Goal: Book appointment/travel/reservation

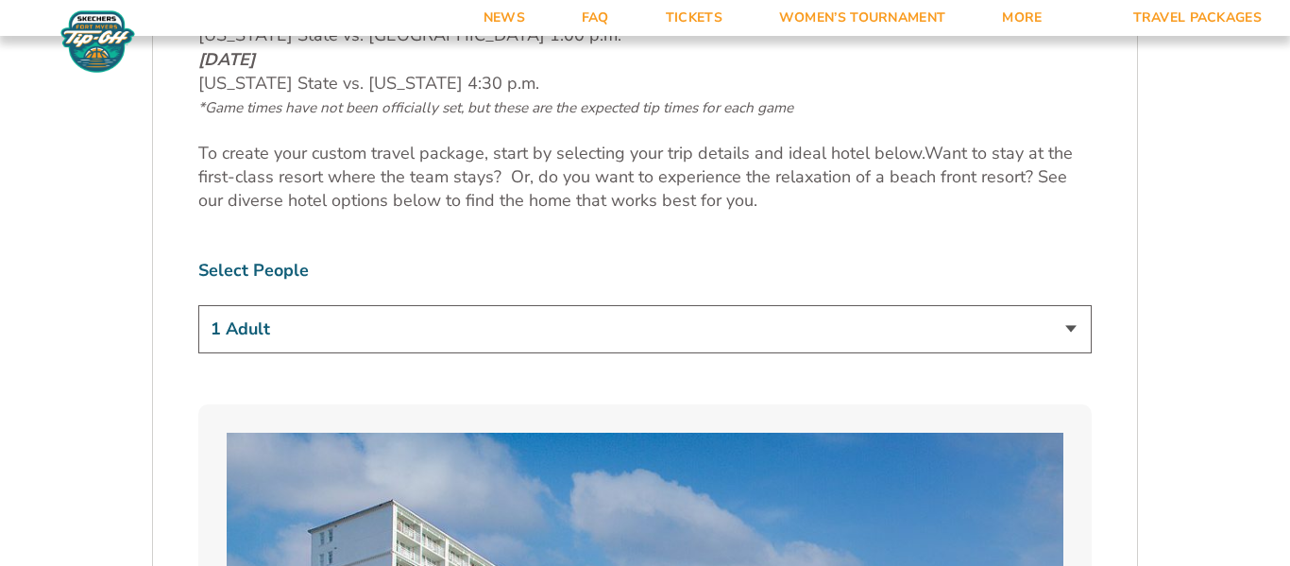
scroll to position [1017, 0]
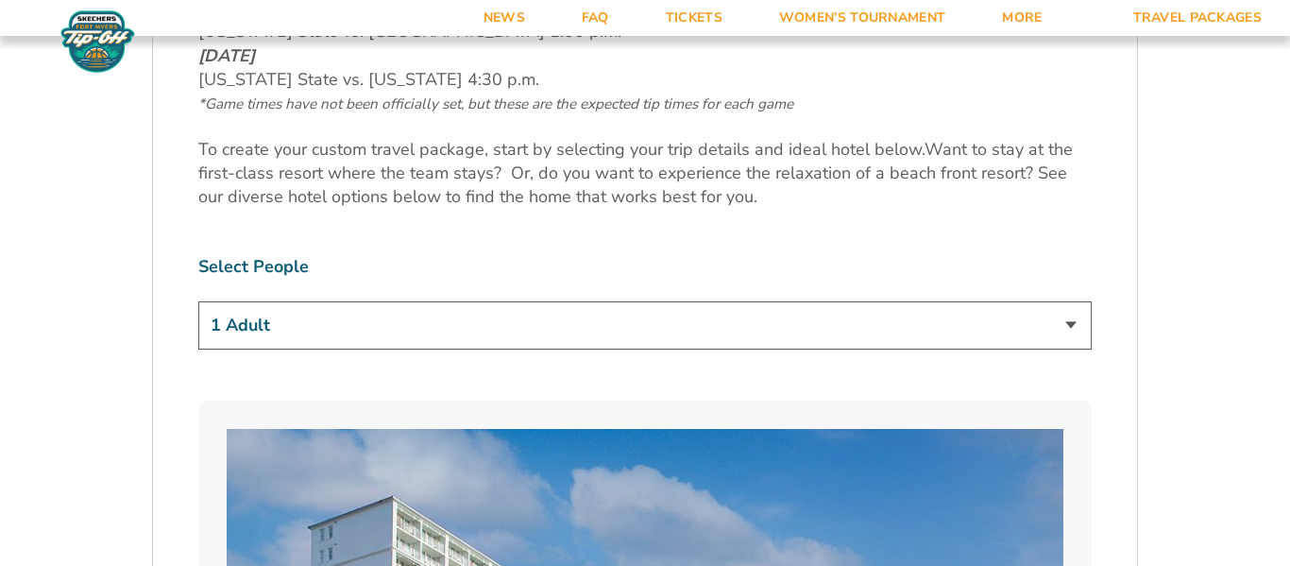
click at [1063, 318] on select "1 Adult 2 Adults 3 Adults 4 Adults 2 Adults + 1 Child 2 Adults + 2 Children 2 A…" at bounding box center [645, 325] width 894 height 48
select select "2 Adults + 3 Children"
click at [198, 301] on select "1 Adult 2 Adults 3 Adults 4 Adults 2 Adults + 1 Child 2 Adults + 2 Children 2 A…" at bounding box center [645, 325] width 894 height 48
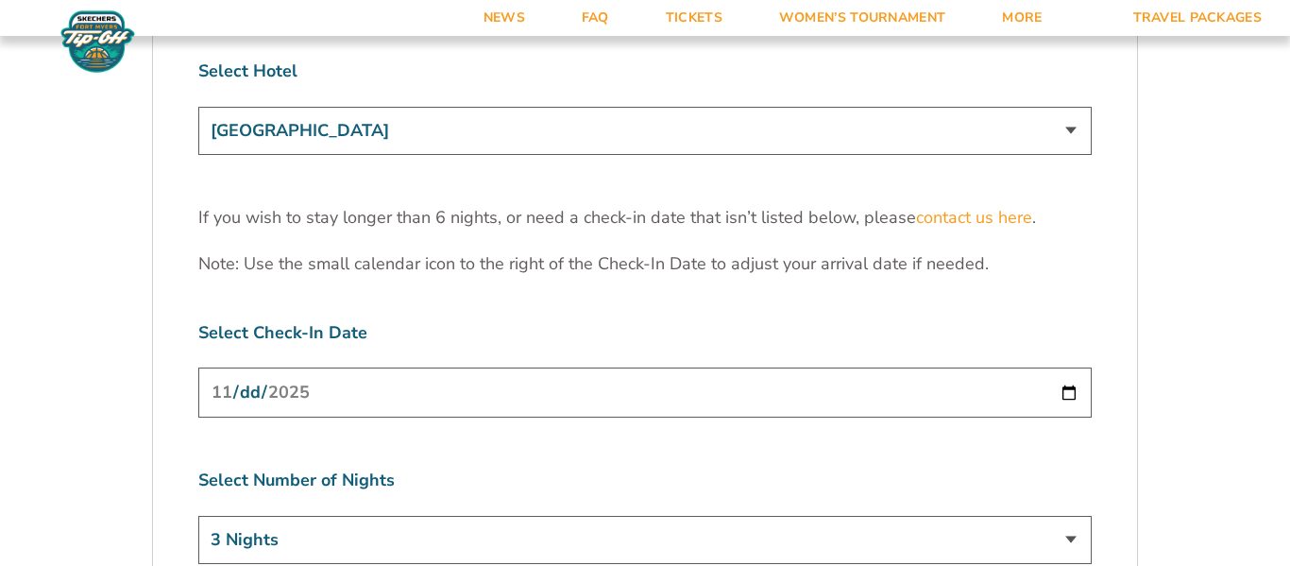
scroll to position [5894, 0]
click at [1076, 366] on input "[DATE]" at bounding box center [645, 391] width 894 height 50
click at [779, 319] on div "Select Check-In Date [DATE]" at bounding box center [645, 370] width 894 height 102
click at [1074, 514] on select "3 Nights 4 Nights 5 Nights 6 Nights" at bounding box center [645, 538] width 894 height 48
click at [952, 319] on label "Select Check-In Date" at bounding box center [645, 331] width 894 height 24
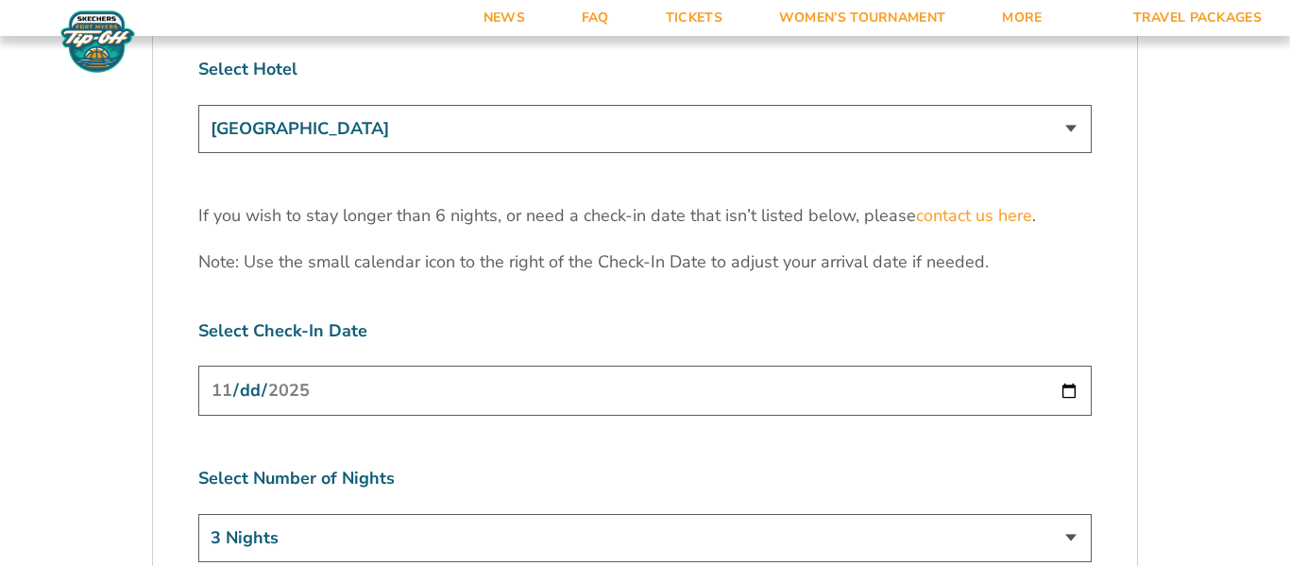
click at [1067, 514] on select "3 Nights 4 Nights 5 Nights 6 Nights" at bounding box center [645, 538] width 894 height 48
select select "6 Nights"
click at [198, 514] on select "3 Nights 4 Nights 5 Nights 6 Nights" at bounding box center [645, 538] width 894 height 48
click at [640, 366] on input "[DATE]" at bounding box center [645, 391] width 894 height 50
click at [1062, 366] on input "[DATE]" at bounding box center [645, 391] width 894 height 50
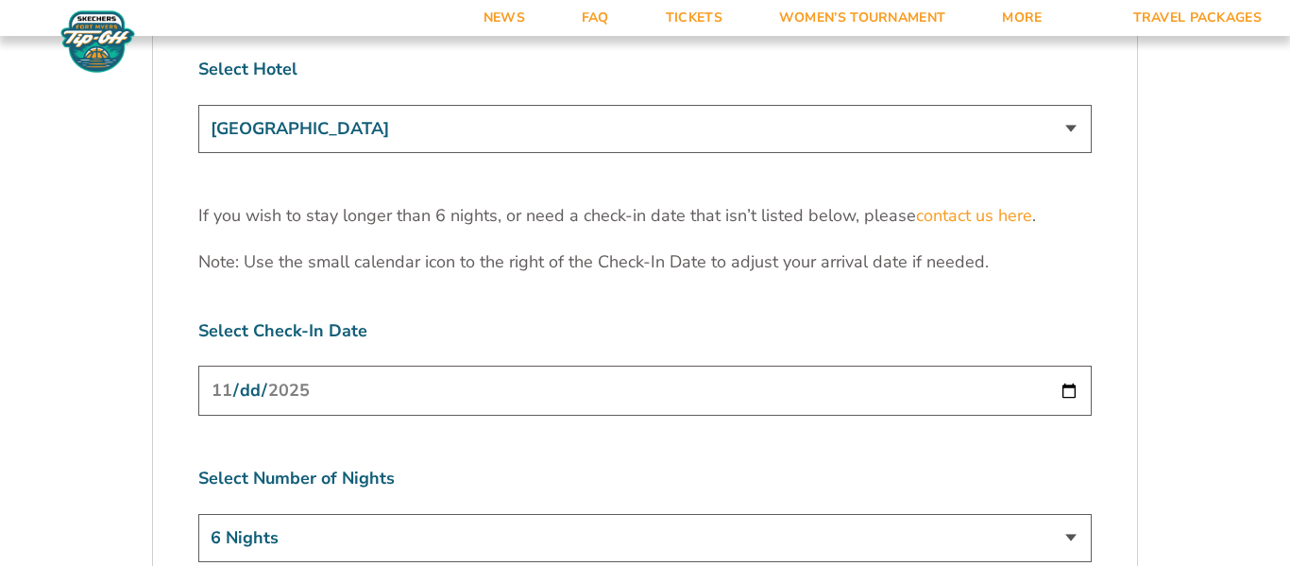
type input "[DATE]"
click at [1062, 366] on input "[DATE]" at bounding box center [645, 391] width 894 height 50
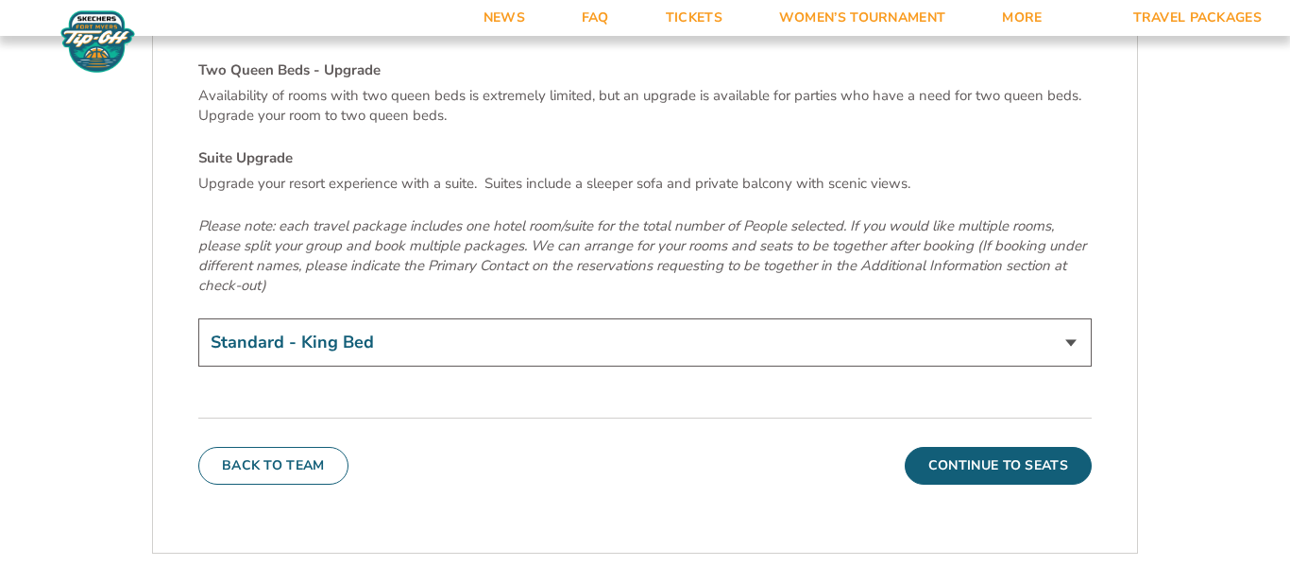
scroll to position [6589, 0]
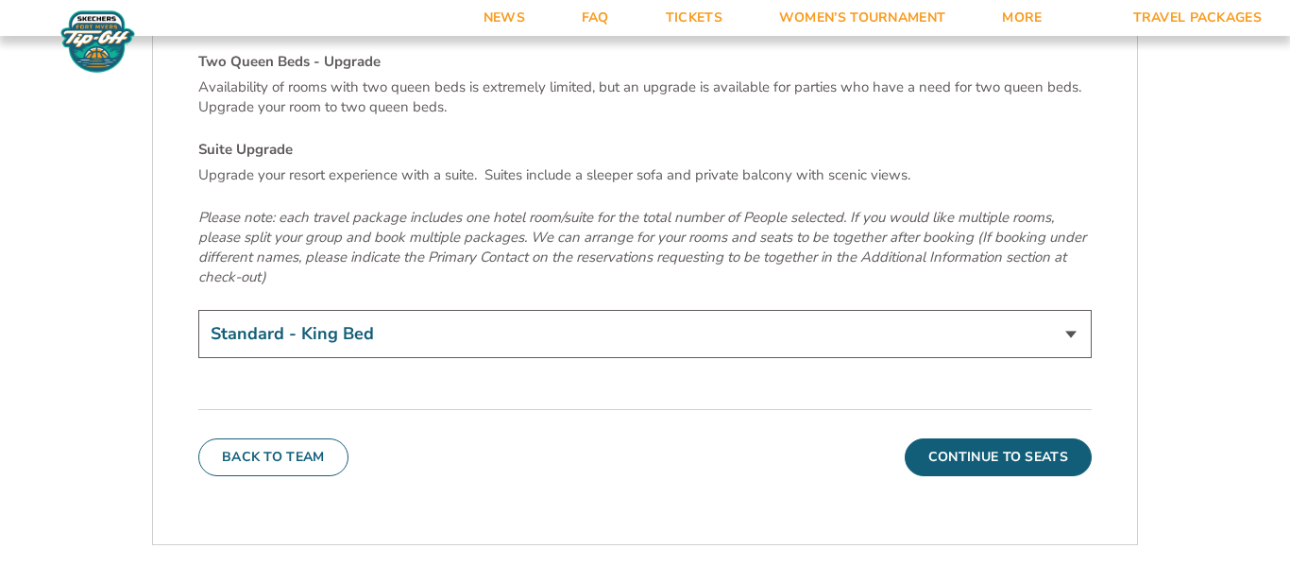
click at [1066, 310] on select "Standard - King Bed Two Queen Beds - Upgrade (+$15 per night) Suite Upgrade (+$…" at bounding box center [645, 334] width 894 height 48
select select "Suite Upgrade"
click at [198, 310] on select "Standard - King Bed Two Queen Beds - Upgrade (+$15 per night) Suite Upgrade (+$…" at bounding box center [645, 334] width 894 height 48
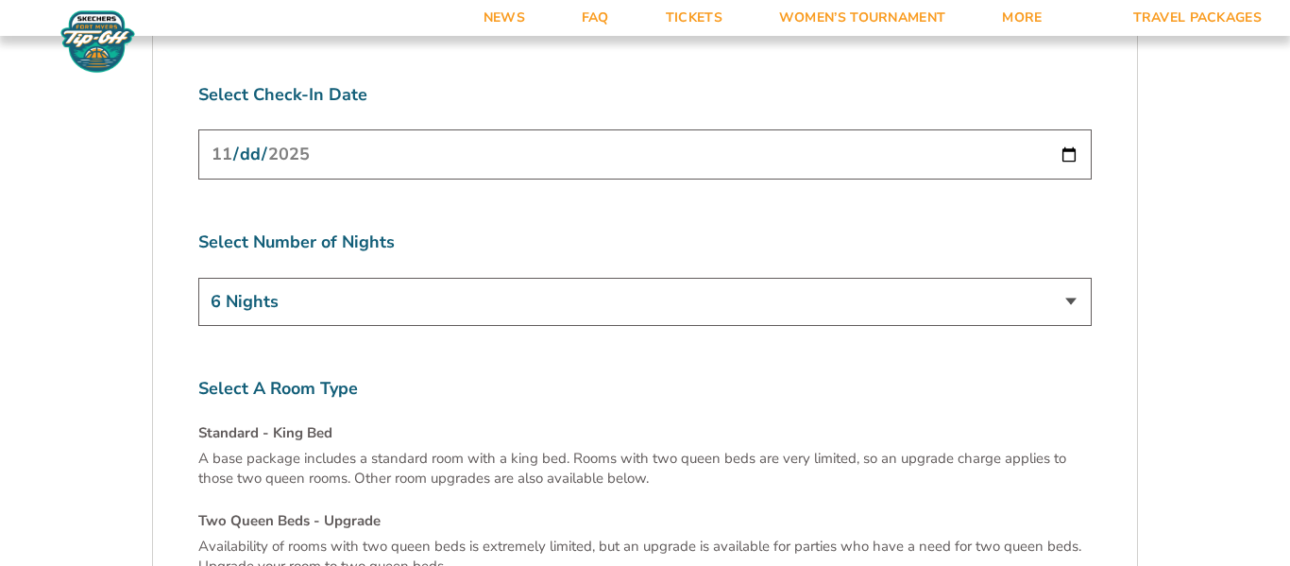
scroll to position [6122, 0]
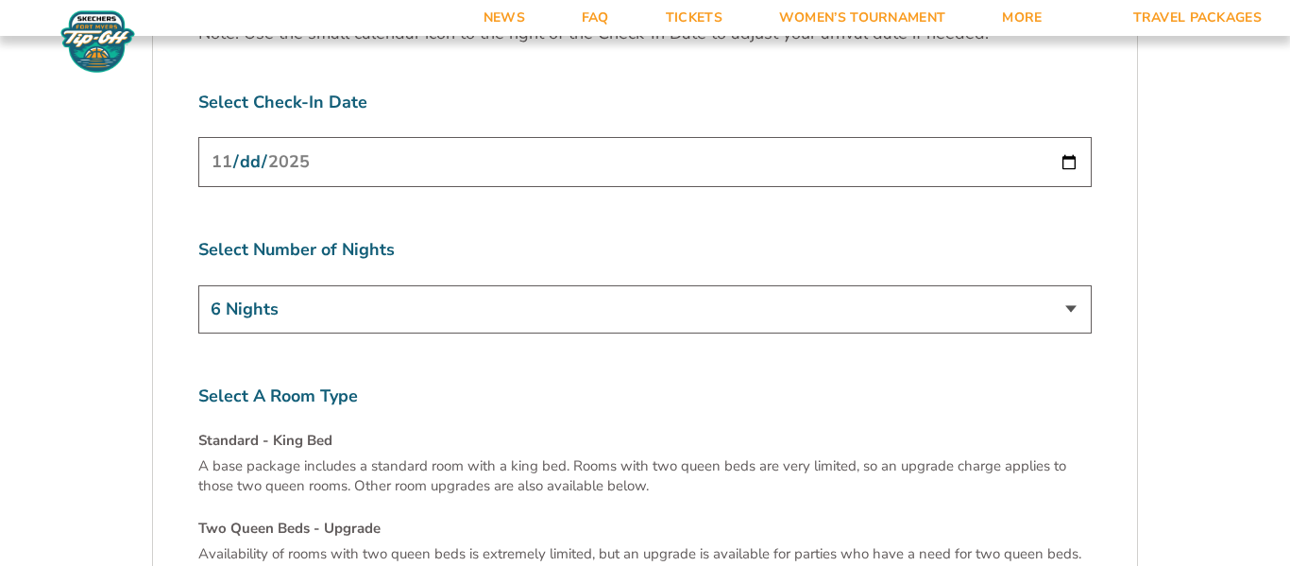
click at [1069, 285] on select "3 Nights 4 Nights 5 Nights 6 Nights" at bounding box center [645, 309] width 894 height 48
select select "5 Nights"
click at [198, 285] on select "3 Nights 4 Nights 5 Nights 6 Nights" at bounding box center [645, 309] width 894 height 48
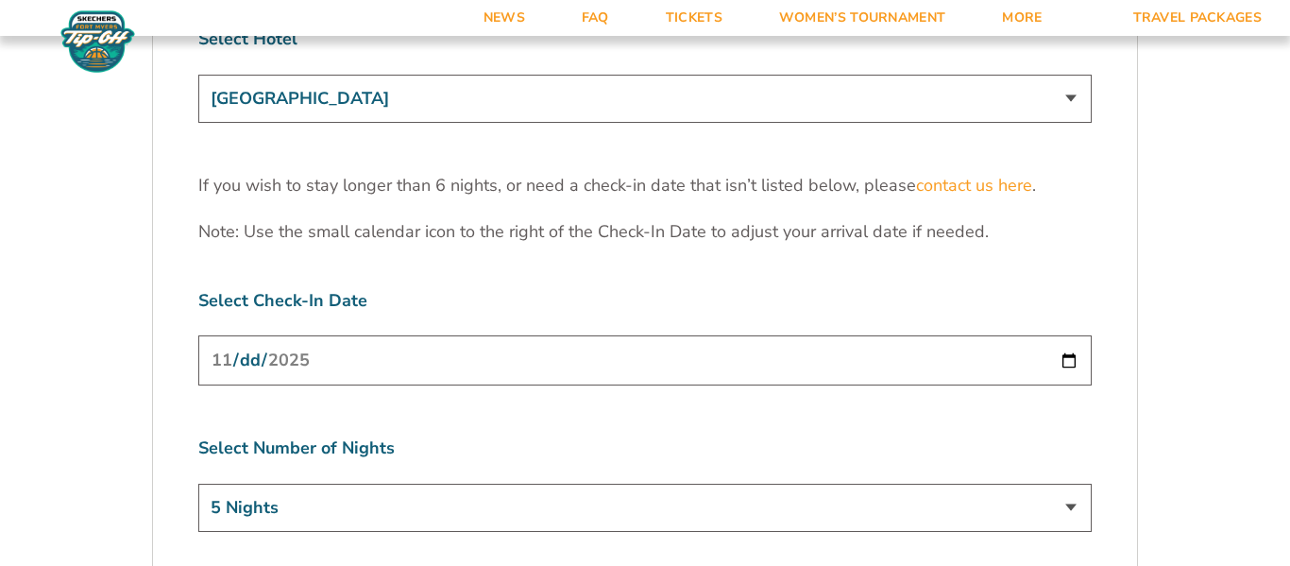
scroll to position [5913, 0]
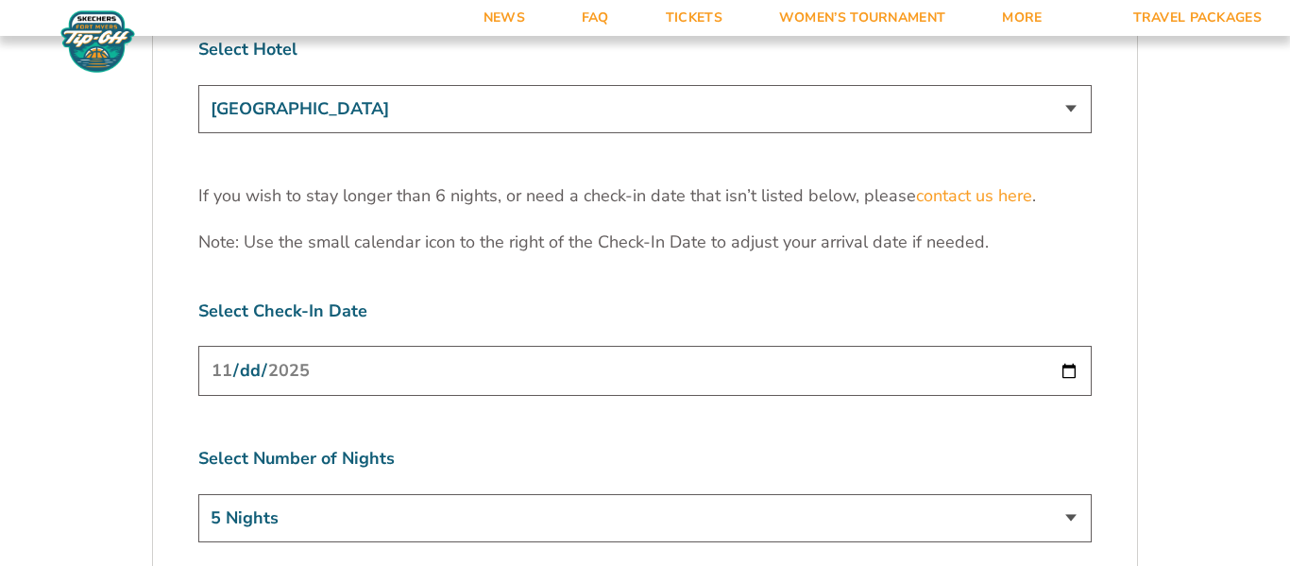
click at [1073, 346] on input "[DATE]" at bounding box center [645, 371] width 894 height 50
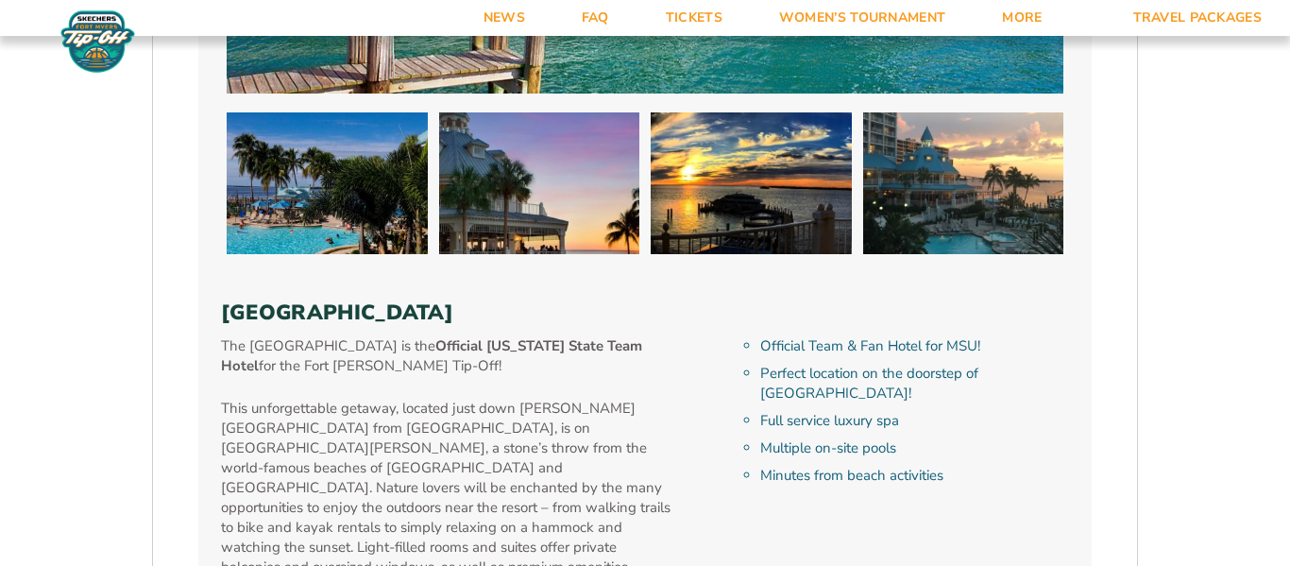
scroll to position [1924, 0]
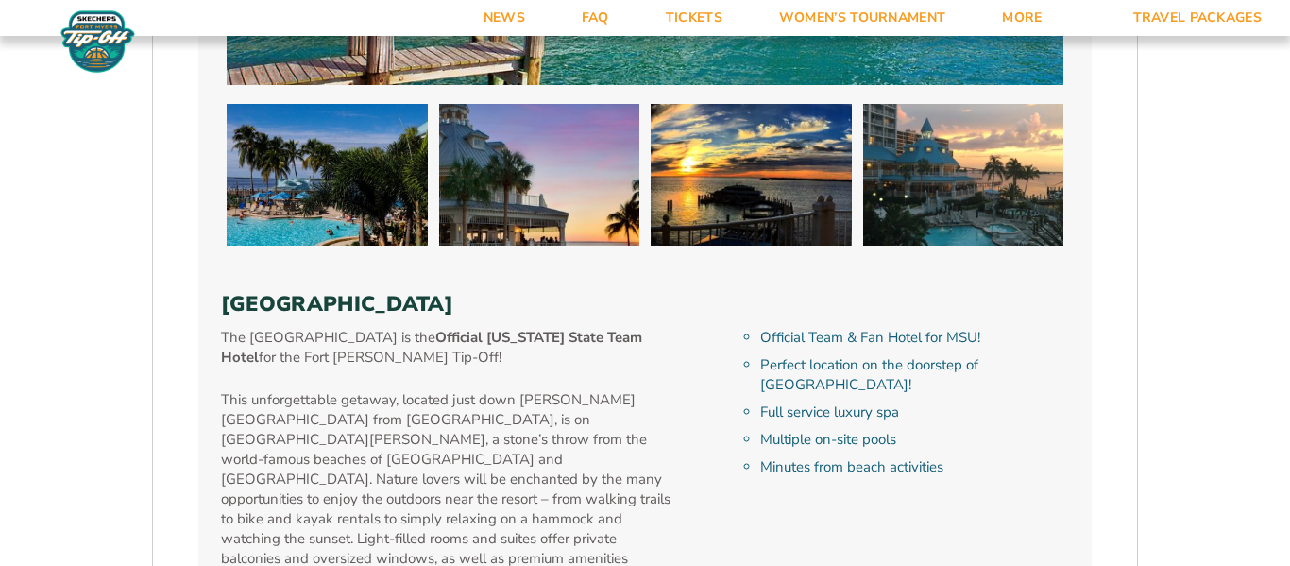
drag, startPoint x: 716, startPoint y: 308, endPoint x: 228, endPoint y: 310, distance: 488.4
click at [228, 310] on h3 "[GEOGRAPHIC_DATA]" at bounding box center [645, 304] width 848 height 25
copy h3 "[GEOGRAPHIC_DATA]"
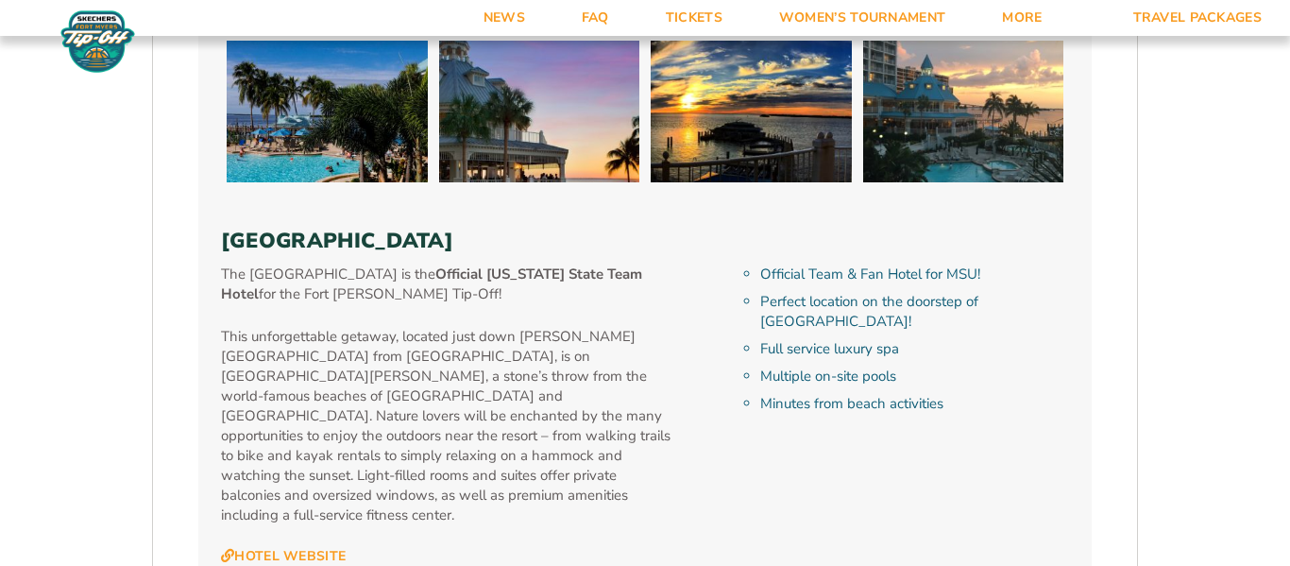
scroll to position [1935, 0]
